Goal: Information Seeking & Learning: Learn about a topic

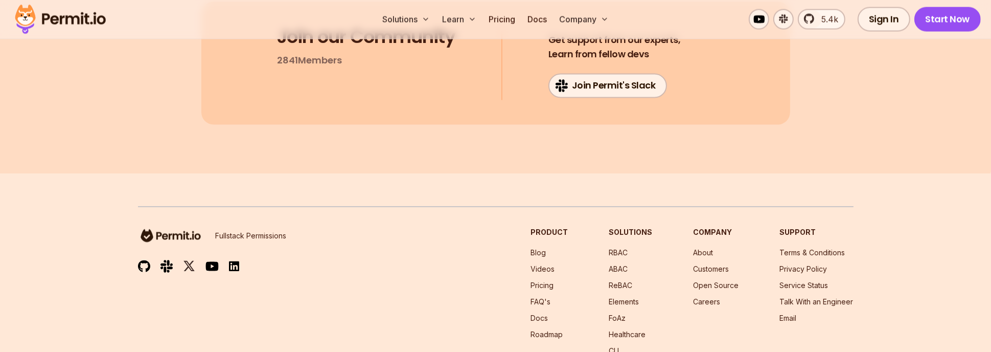
scroll to position [7361, 0]
drag, startPoint x: 548, startPoint y: 108, endPoint x: 567, endPoint y: 184, distance: 78.1
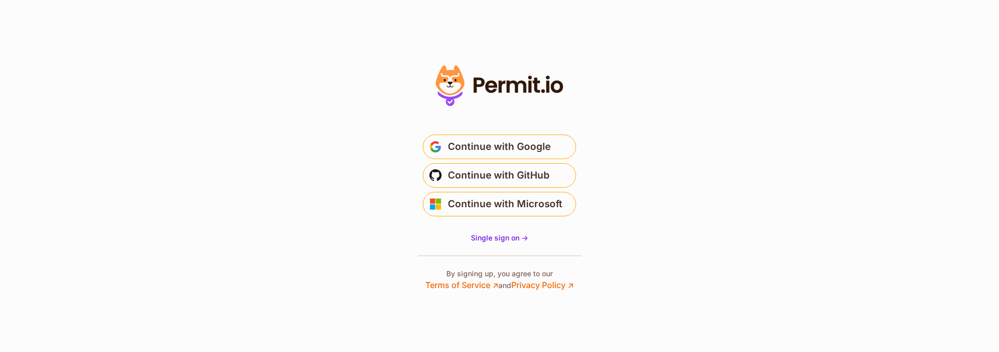
click at [743, 118] on section "* Or" at bounding box center [499, 176] width 999 height 352
click at [687, 132] on section "* Or" at bounding box center [499, 176] width 999 height 352
click at [538, 145] on span "Continue with Google" at bounding box center [499, 147] width 103 height 16
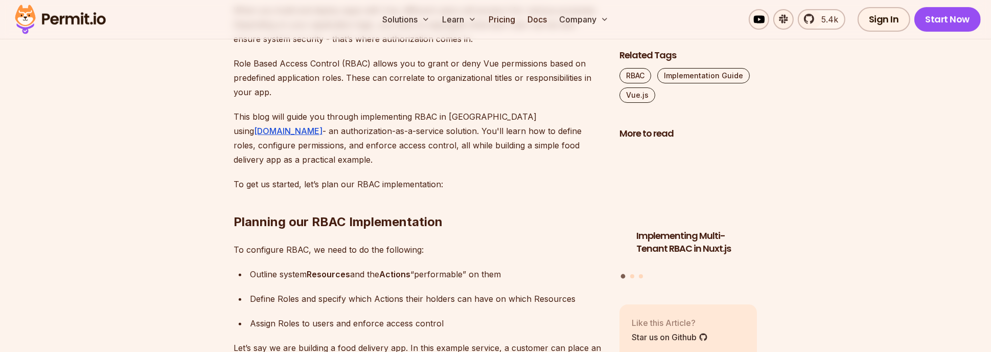
scroll to position [869, 0]
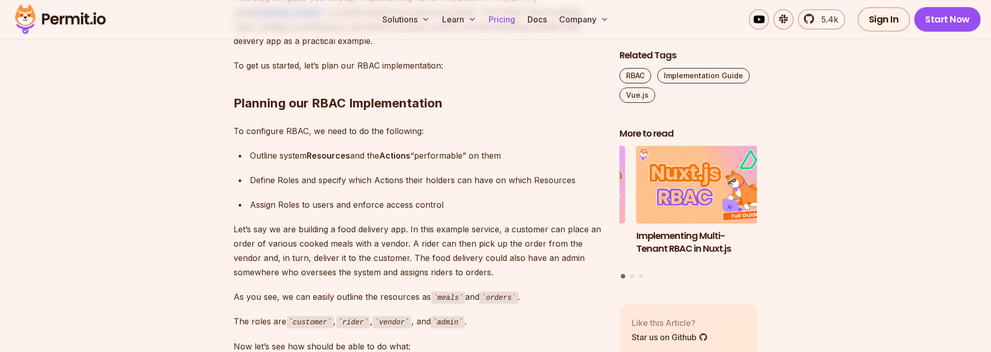
click at [501, 14] on link "Pricing" at bounding box center [502, 19] width 35 height 20
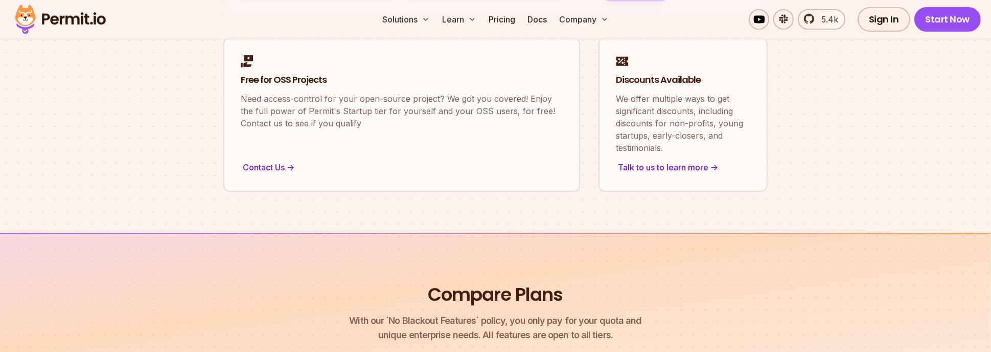
scroll to position [920, 0]
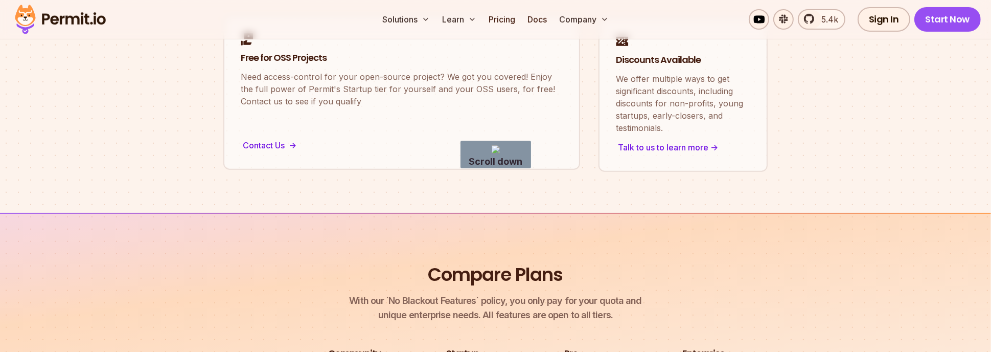
drag, startPoint x: 519, startPoint y: 45, endPoint x: 551, endPoint y: 131, distance: 91.1
